Goal: Task Accomplishment & Management: Complete application form

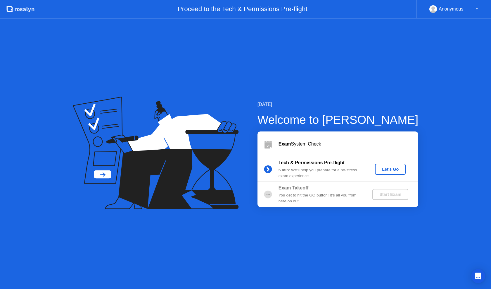
click at [384, 169] on div "Let's Go" at bounding box center [391, 169] width 26 height 5
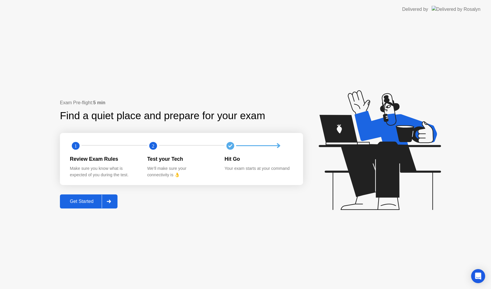
click at [76, 199] on div "Get Started" at bounding box center [82, 201] width 40 height 5
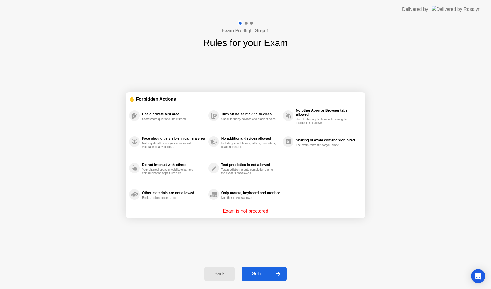
click at [253, 273] on div "Got it" at bounding box center [257, 273] width 27 height 5
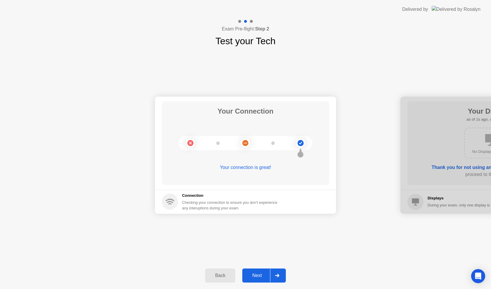
click at [253, 273] on div "Next" at bounding box center [257, 275] width 26 height 5
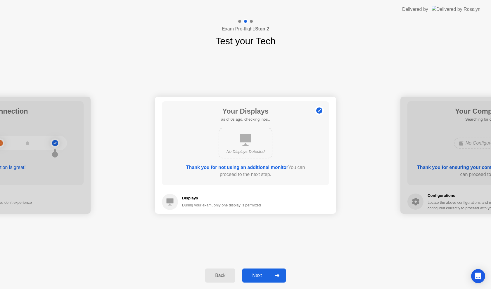
click at [253, 273] on div "Next" at bounding box center [257, 275] width 26 height 5
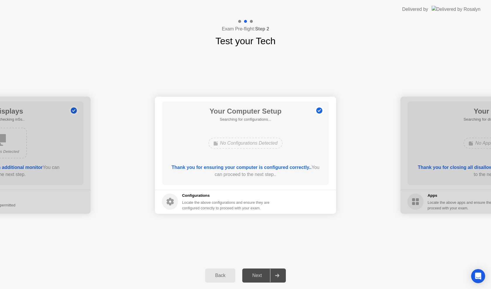
click at [253, 273] on div "Next" at bounding box center [257, 275] width 26 height 5
click at [259, 277] on div "Next" at bounding box center [257, 275] width 26 height 5
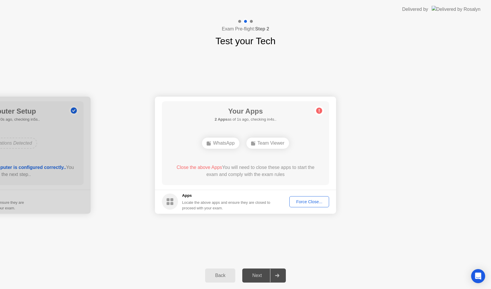
click at [316, 138] on div "Your Apps 2 Apps as of 1s ago, checking in4s.. WhatsApp Team Viewer Close the a…" at bounding box center [245, 143] width 167 height 84
click at [307, 201] on div "Force Close..." at bounding box center [310, 201] width 36 height 5
click at [308, 203] on div "Force Close..." at bounding box center [310, 201] width 36 height 5
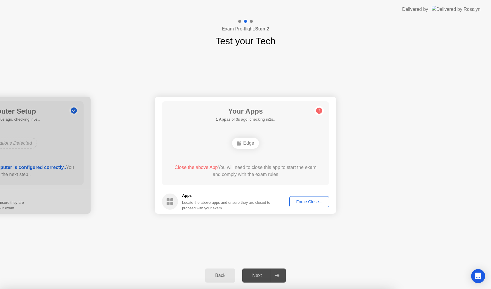
click at [312, 199] on div "Force Close..." at bounding box center [310, 201] width 36 height 5
click at [304, 200] on div "Force Close..." at bounding box center [310, 201] width 36 height 5
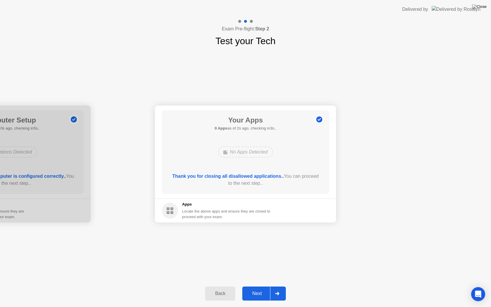
click at [259, 288] on div "Next" at bounding box center [257, 293] width 26 height 5
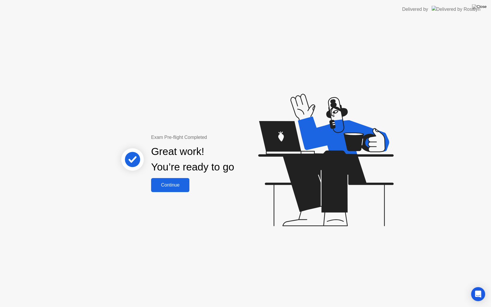
click at [167, 188] on div "Continue" at bounding box center [170, 185] width 35 height 5
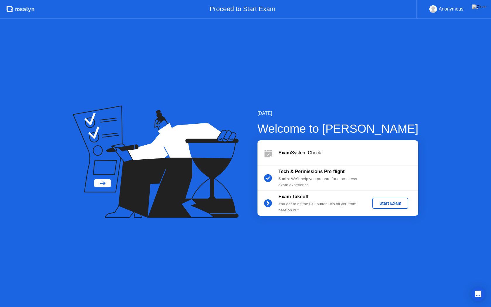
click at [391, 206] on div "Start Exam" at bounding box center [390, 203] width 31 height 5
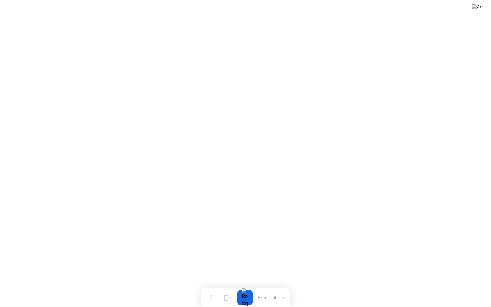
click at [270, 288] on button "Exam Rules" at bounding box center [271, 297] width 31 height 5
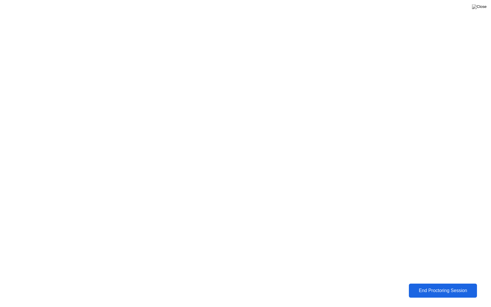
click at [437, 288] on div "End Proctoring Session" at bounding box center [443, 291] width 71 height 6
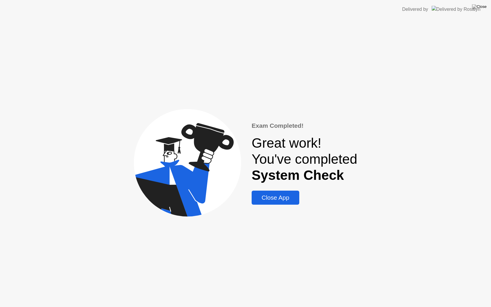
click at [268, 198] on div "Close App" at bounding box center [276, 197] width 44 height 7
